Goal: Find specific page/section: Find specific page/section

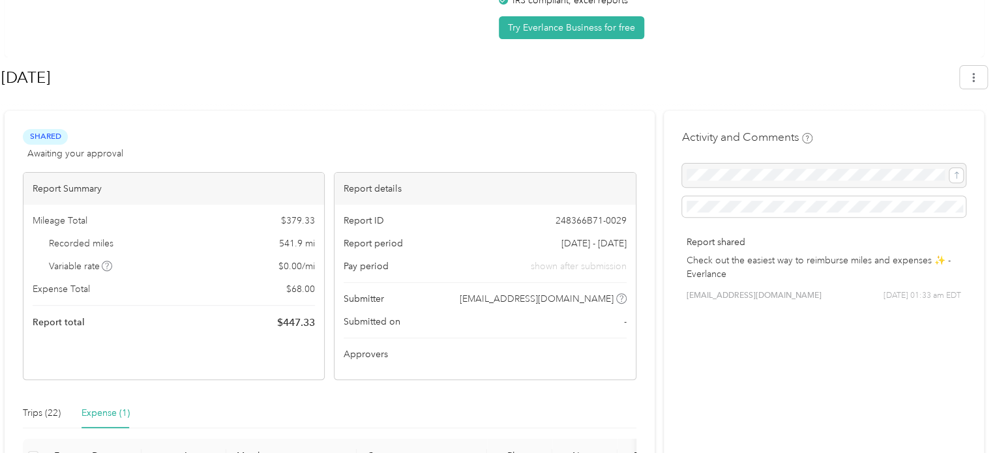
scroll to position [196, 0]
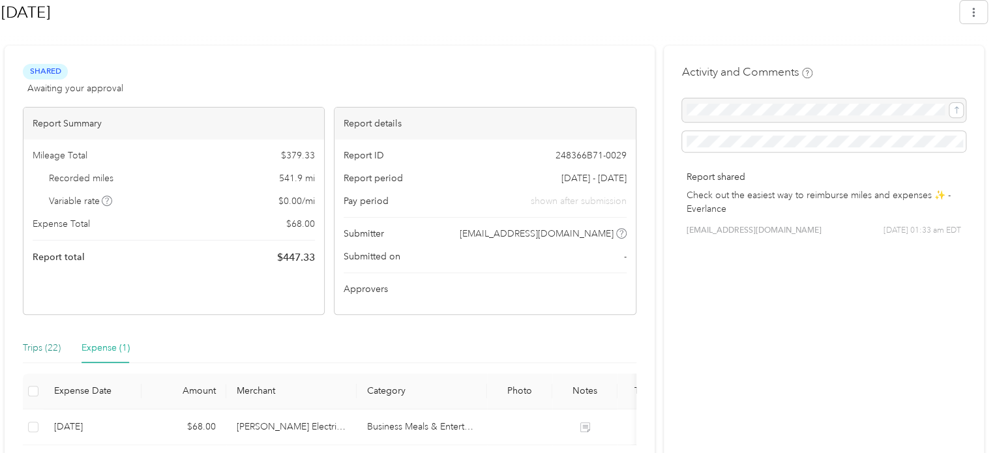
click at [42, 346] on div "Trips (22)" at bounding box center [42, 348] width 38 height 14
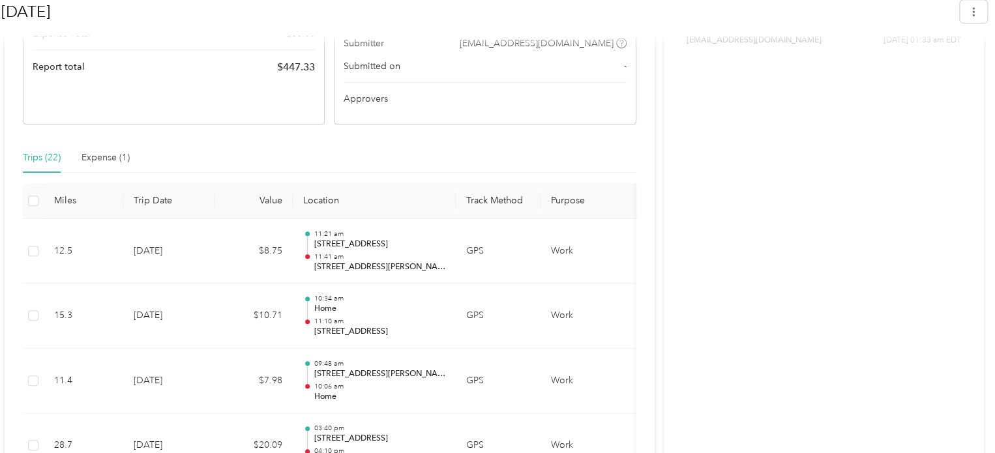
scroll to position [391, 0]
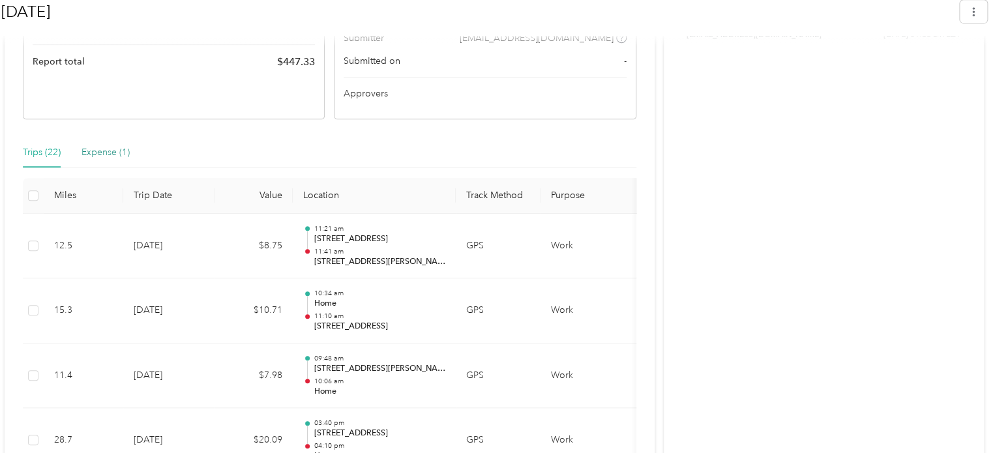
click at [117, 156] on div "Expense (1)" at bounding box center [106, 152] width 48 height 14
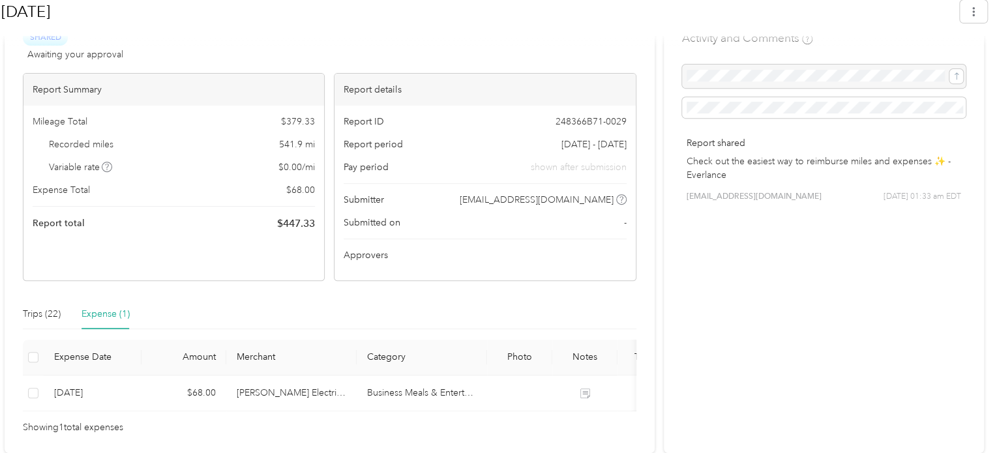
scroll to position [238, 0]
click at [40, 307] on div "Trips (22)" at bounding box center [42, 314] width 38 height 14
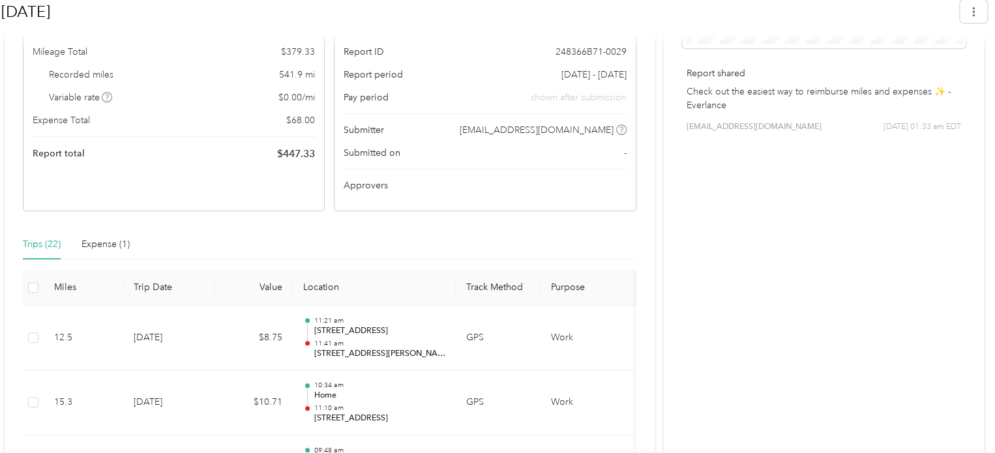
scroll to position [326, 0]
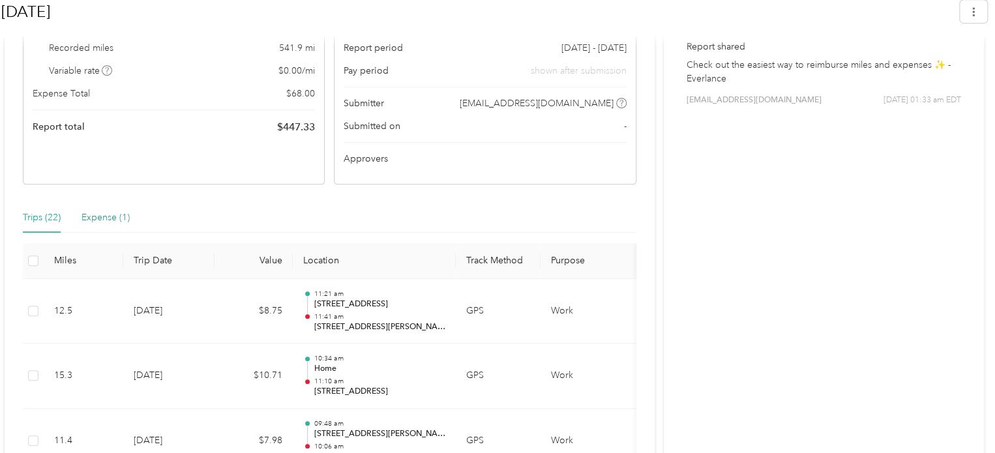
click at [93, 215] on div "Expense (1)" at bounding box center [106, 218] width 48 height 14
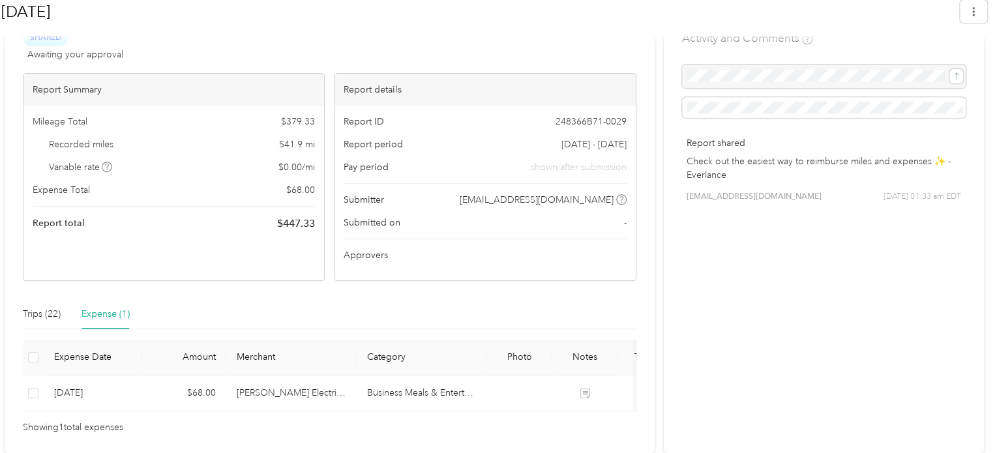
scroll to position [238, 0]
click at [37, 307] on div "Trips (22)" at bounding box center [42, 314] width 38 height 14
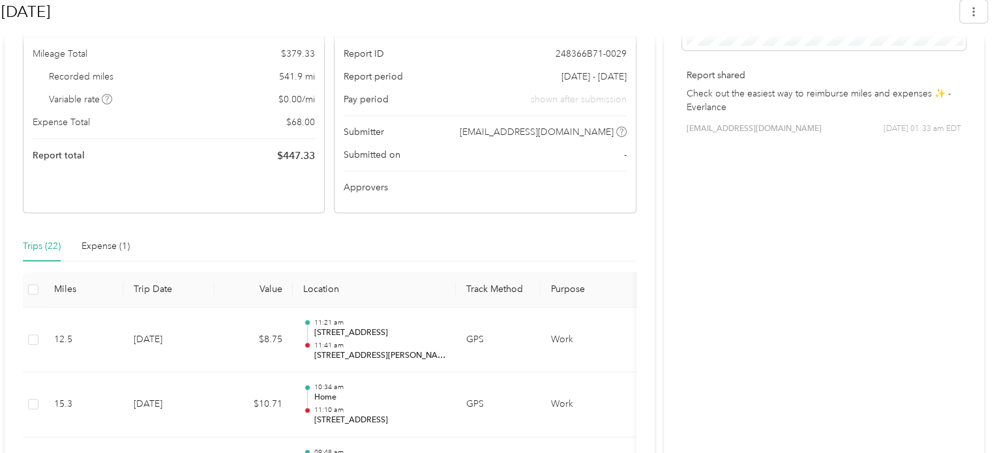
scroll to position [326, 0]
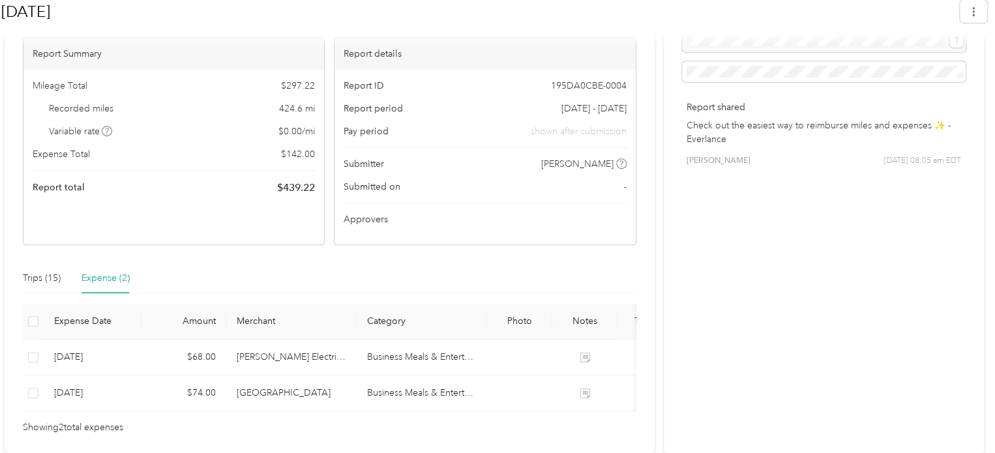
scroll to position [274, 0]
click at [42, 271] on div "Trips (15)" at bounding box center [42, 278] width 38 height 14
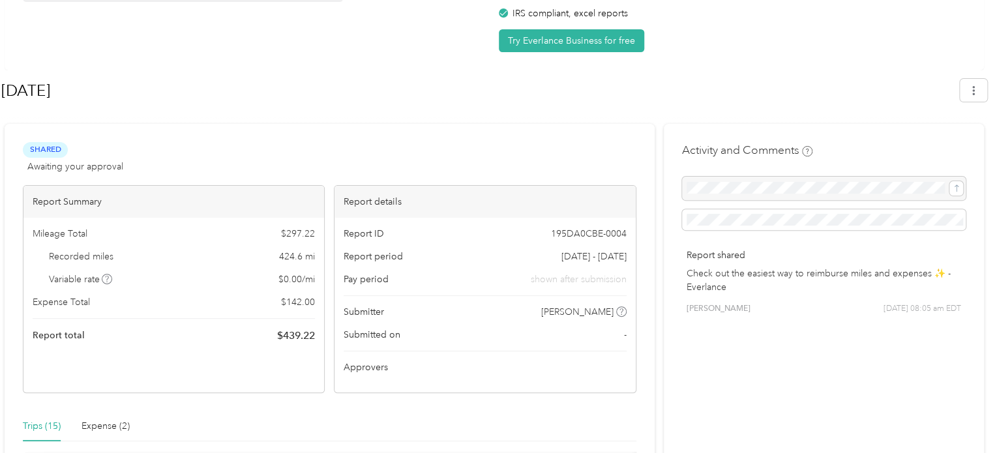
scroll to position [196, 0]
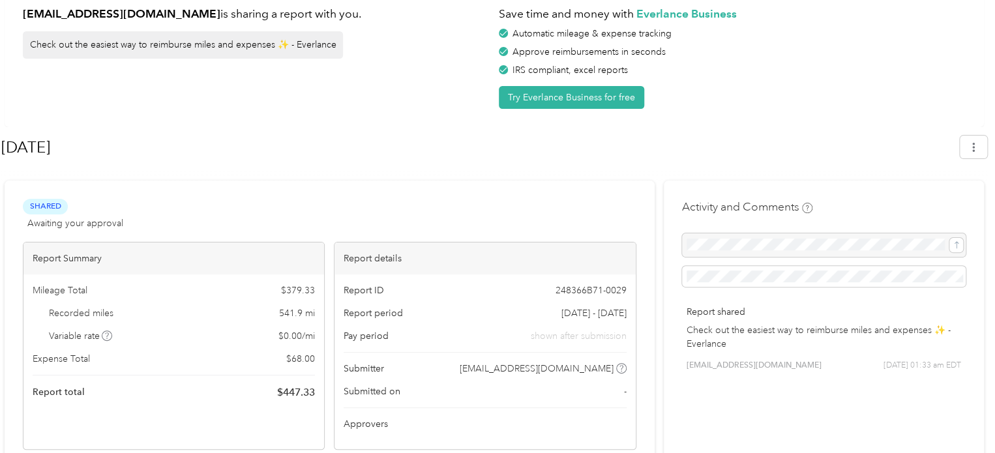
scroll to position [196, 0]
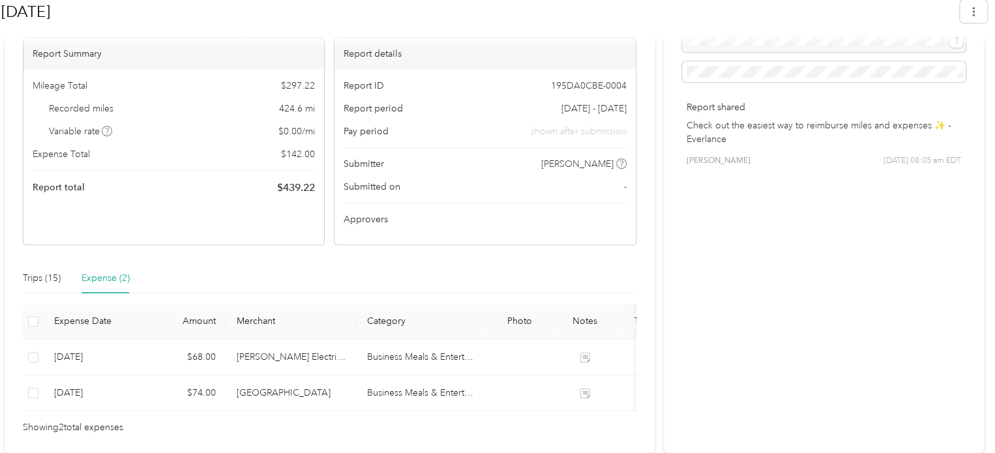
scroll to position [274, 0]
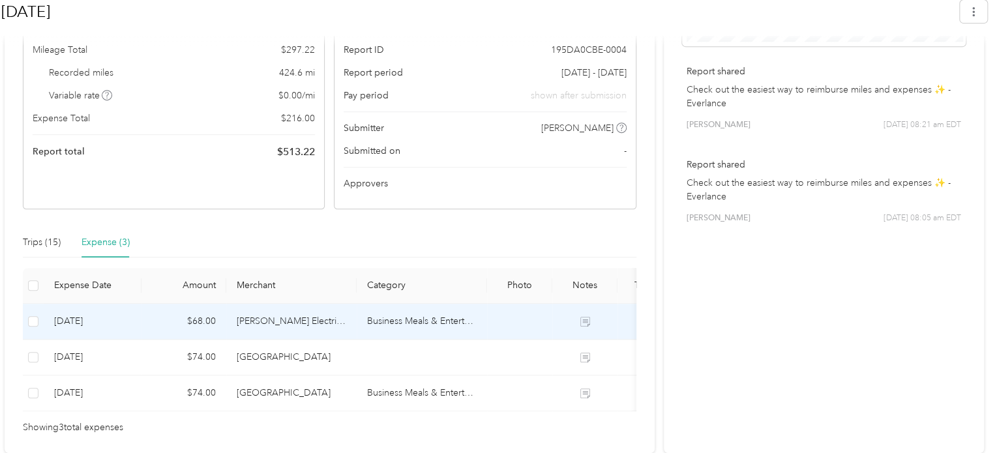
scroll to position [245, 0]
